Goal: Task Accomplishment & Management: Manage account settings

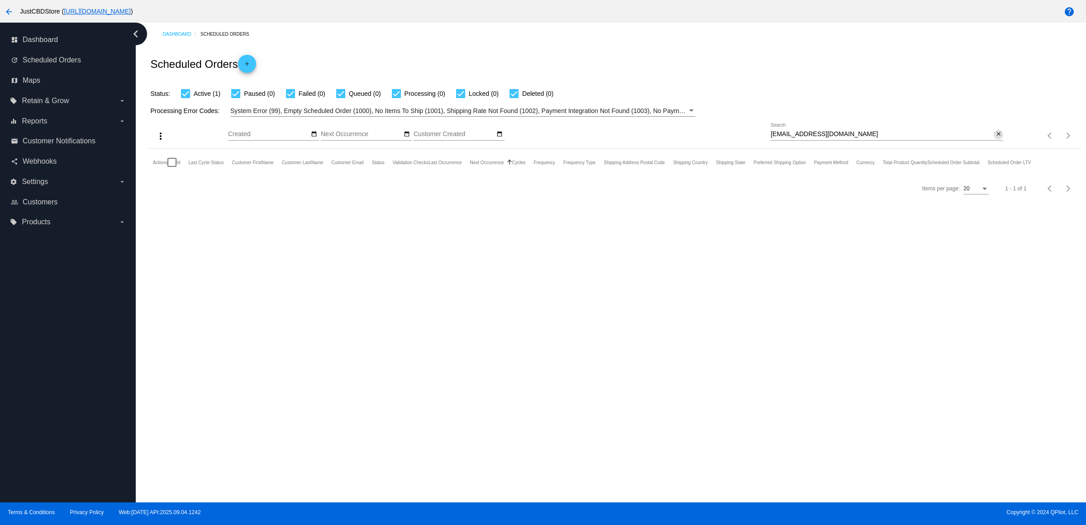
click at [996, 138] on mat-icon "close" at bounding box center [999, 134] width 6 height 7
click at [995, 138] on input "Search" at bounding box center [887, 134] width 233 height 7
paste input "[PERSON_NAME][EMAIL_ADDRESS][PERSON_NAME][DOMAIN_NAME]"
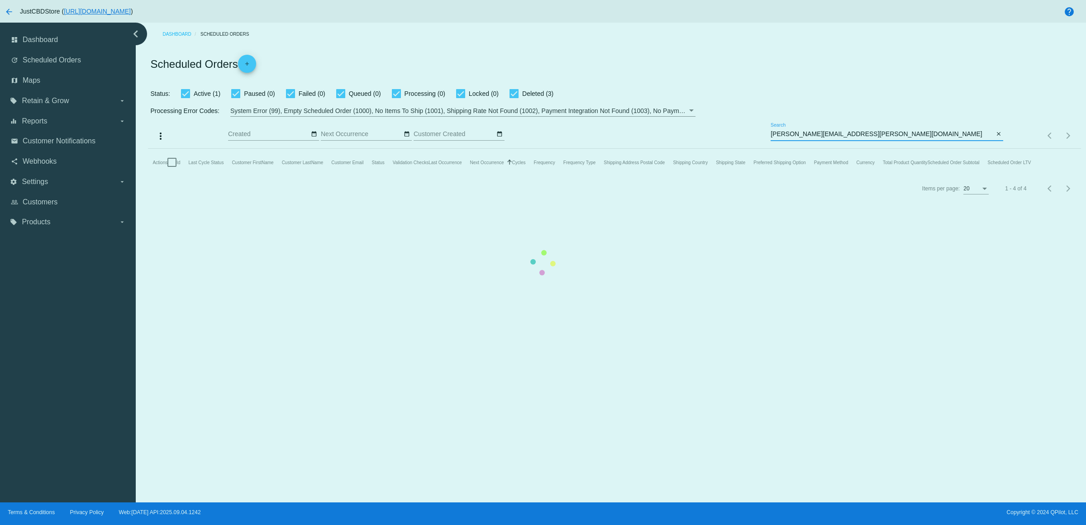
type input "[PERSON_NAME][EMAIL_ADDRESS][PERSON_NAME][DOMAIN_NAME]"
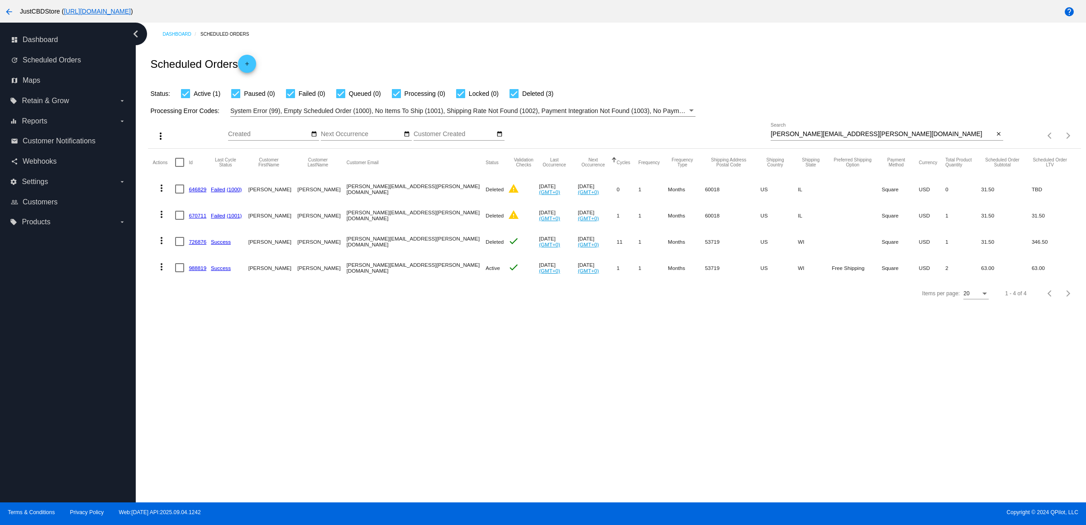
click at [490, 306] on div "Items per page: 20 1 - 4 of 4" at bounding box center [614, 293] width 933 height 25
click at [196, 280] on mat-cell "988819" at bounding box center [200, 268] width 22 height 26
click at [198, 271] on link "988819" at bounding box center [198, 268] width 18 height 6
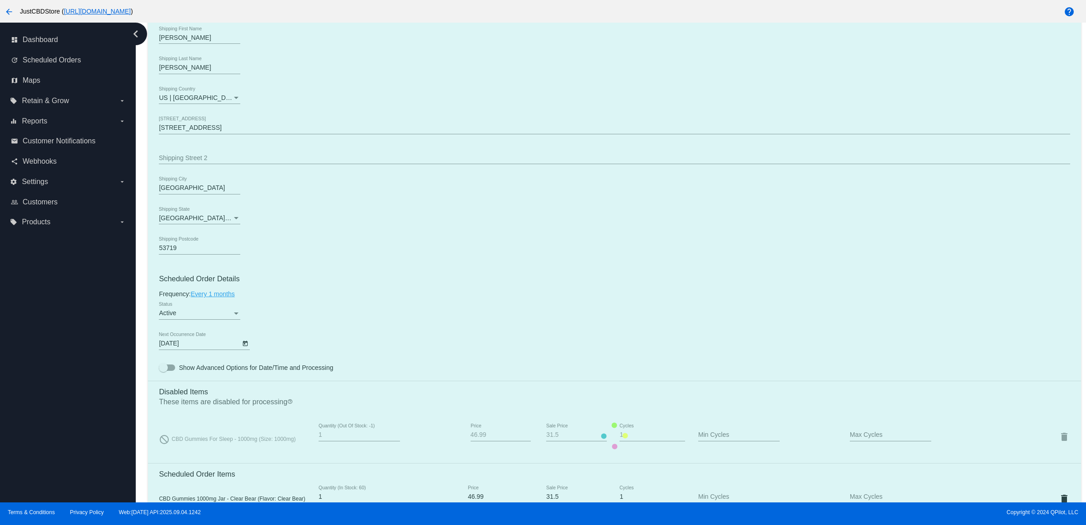
scroll to position [509, 0]
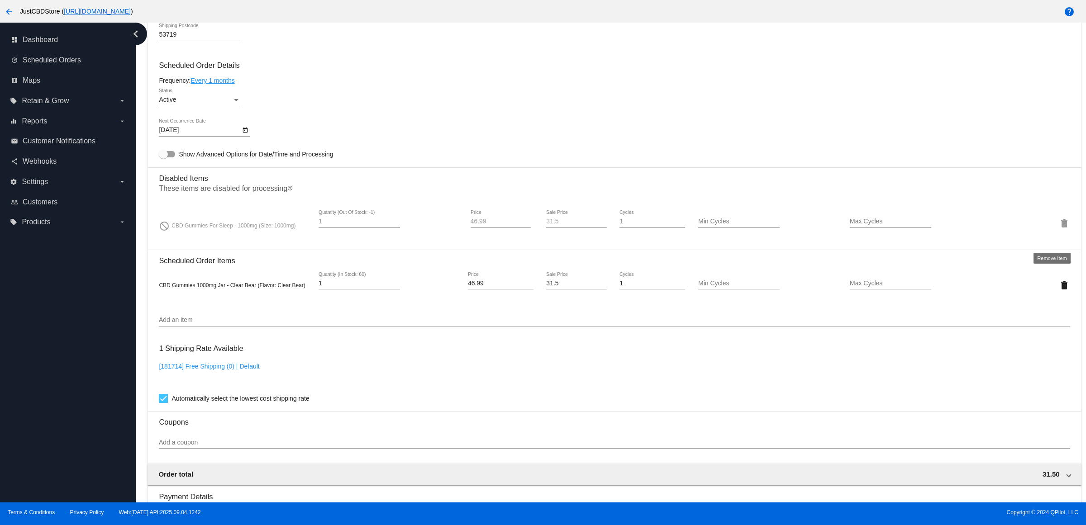
click at [1059, 229] on mat-icon "delete" at bounding box center [1064, 223] width 11 height 11
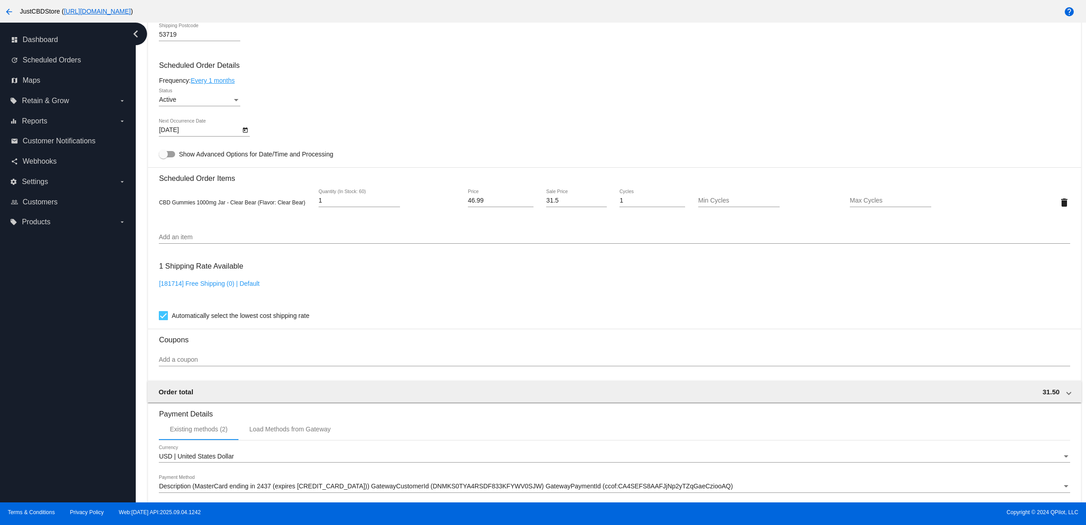
click at [431, 272] on div "1 Shipping Rate Available [181714] Free Shipping (0) | Default Automatically se…" at bounding box center [614, 289] width 911 height 65
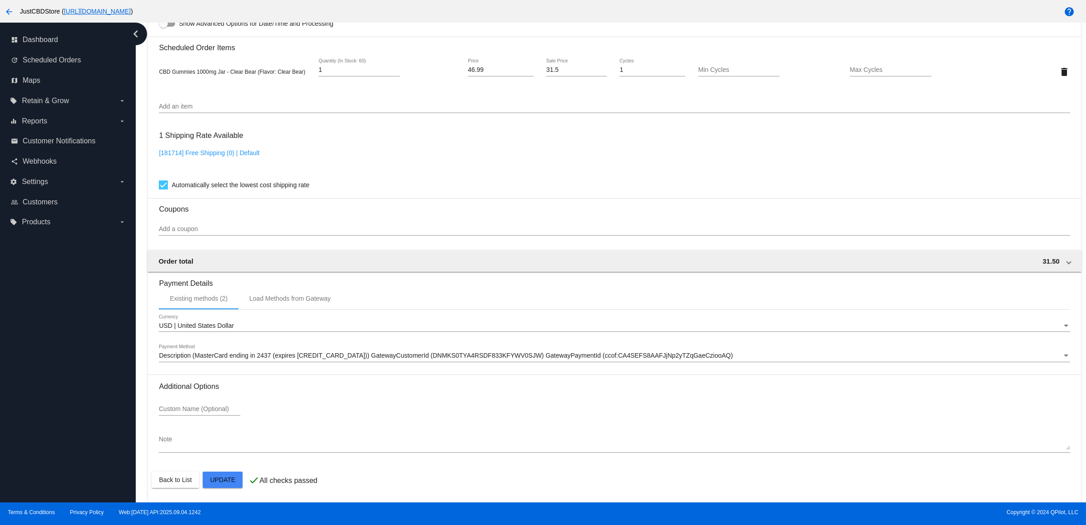
click at [230, 481] on mat-card "Customer 4218569: [PERSON_NAME] [PERSON_NAME][EMAIL_ADDRESS][PERSON_NAME][DOMAI…" at bounding box center [614, 50] width 933 height 905
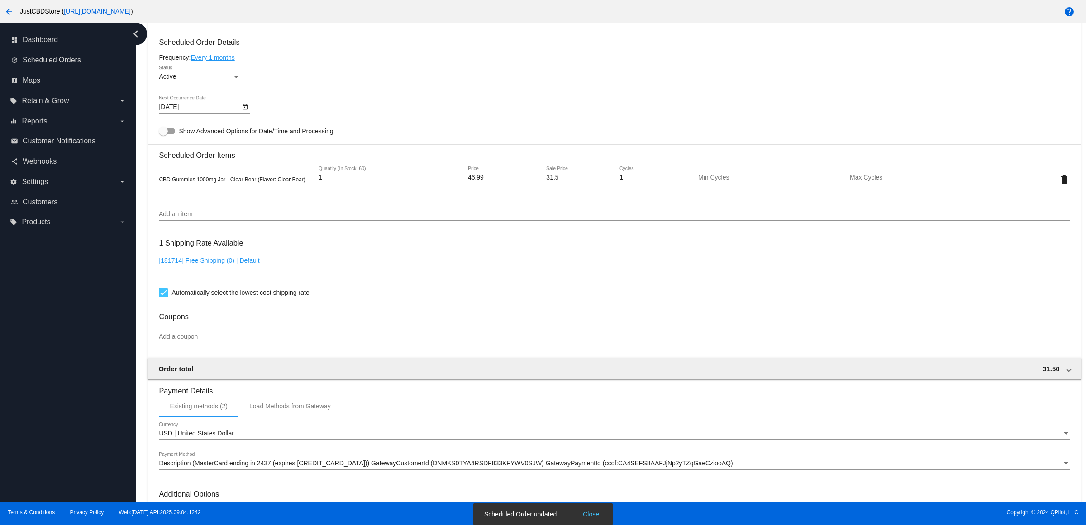
scroll to position [311, 0]
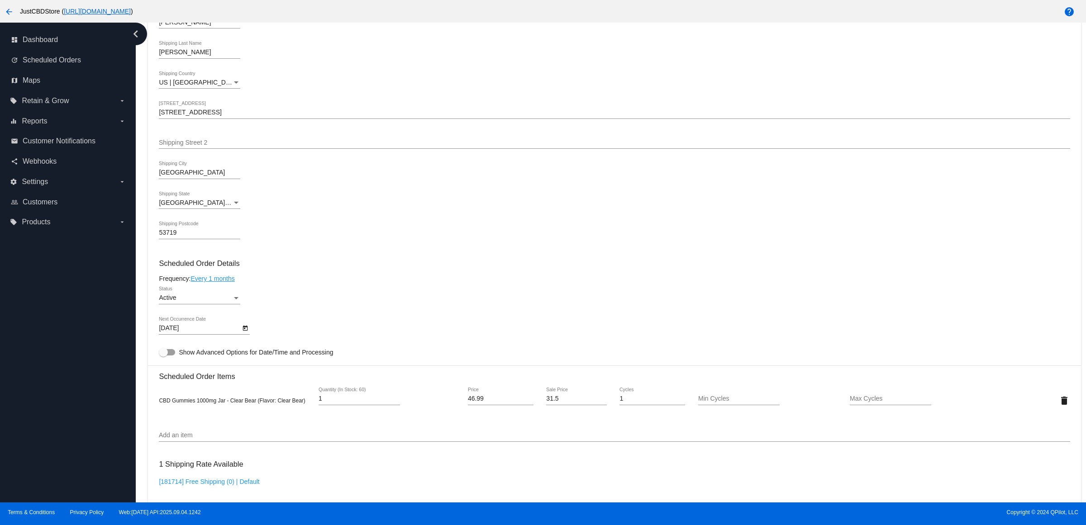
click at [649, 229] on div "[PERSON_NAME] First Name [PERSON_NAME] Shipping Last Name [GEOGRAPHIC_DATA] | […" at bounding box center [614, 128] width 911 height 245
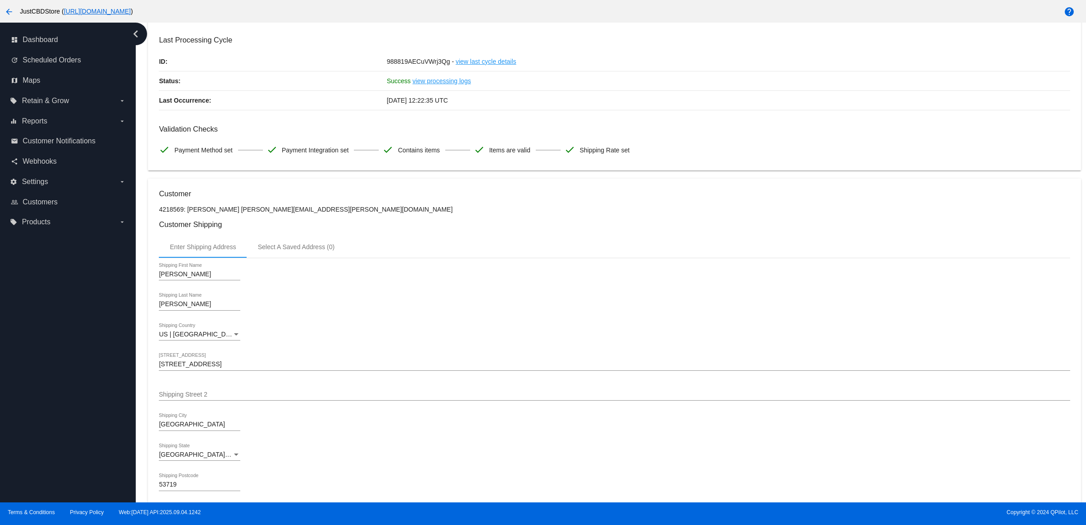
scroll to position [0, 0]
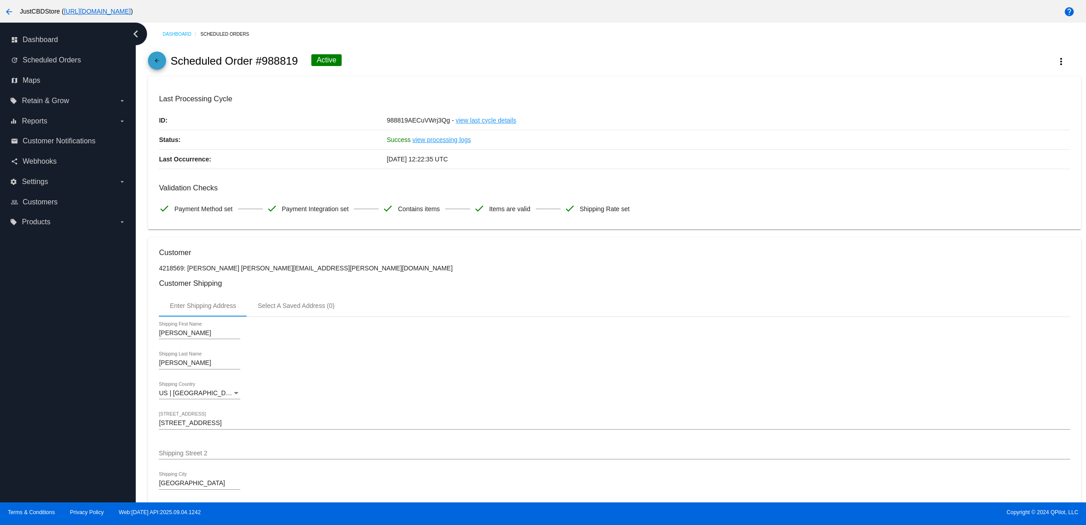
click at [161, 64] on mat-icon "arrow_back" at bounding box center [157, 62] width 11 height 11
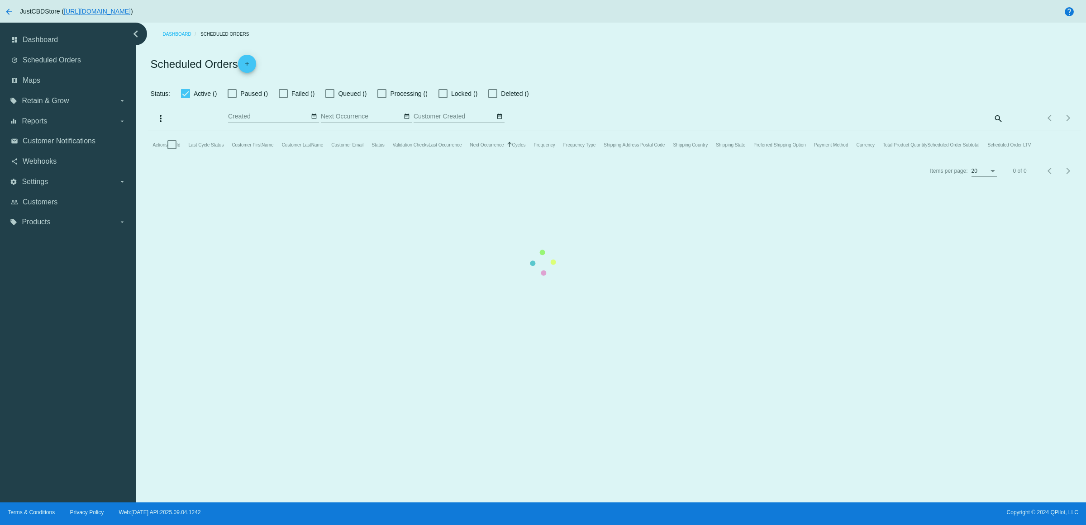
checkbox input "true"
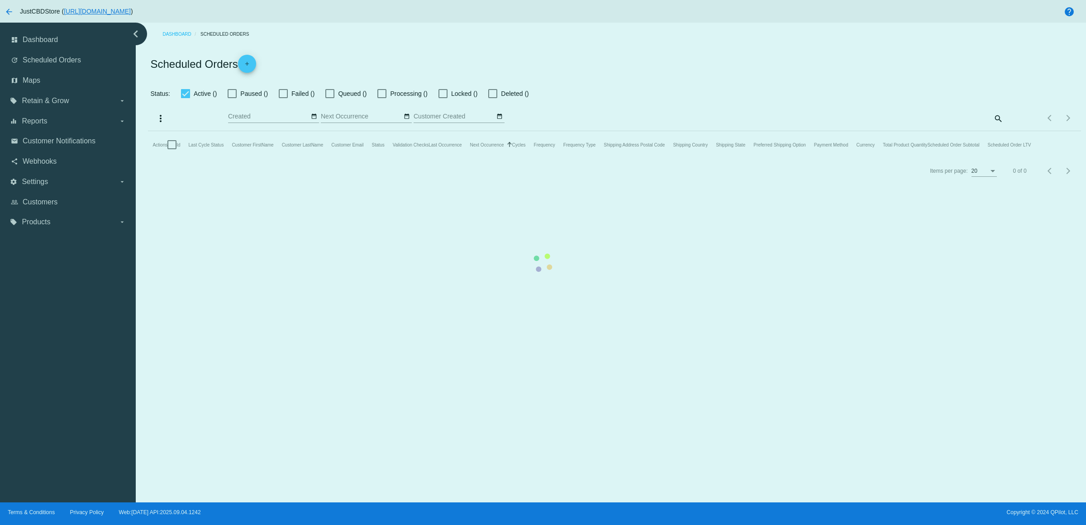
checkbox input "true"
